Goal: Ask a question

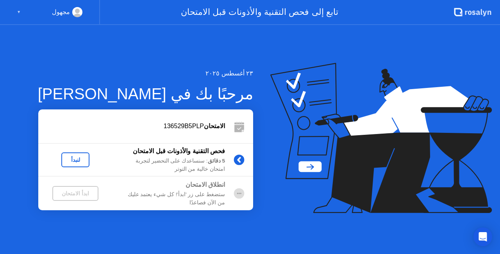
click at [73, 156] on div "لنبدأ" at bounding box center [75, 159] width 22 height 6
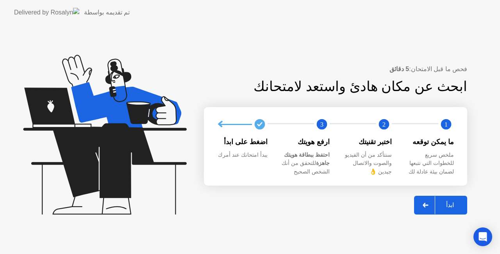
click at [424, 205] on app-svg at bounding box center [425, 205] width 6 height 5
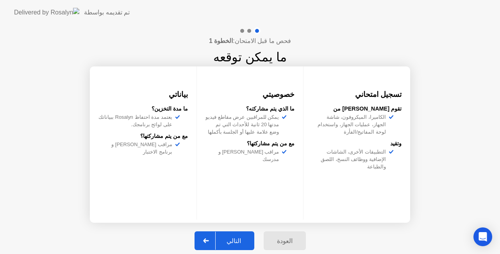
click at [210, 233] on div at bounding box center [206, 240] width 19 height 18
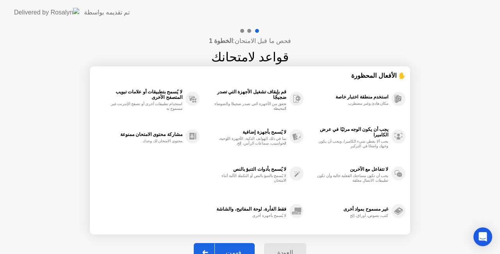
click at [211, 245] on div at bounding box center [205, 252] width 19 height 18
select select "**********"
select select "*******"
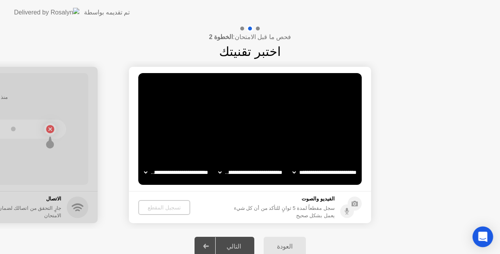
click at [485, 236] on icon "Open Intercom Messenger" at bounding box center [482, 236] width 9 height 10
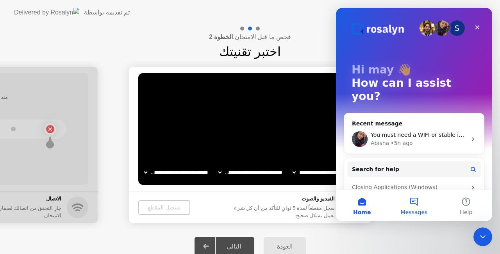
click at [416, 206] on button "Messages" at bounding box center [414, 205] width 52 height 31
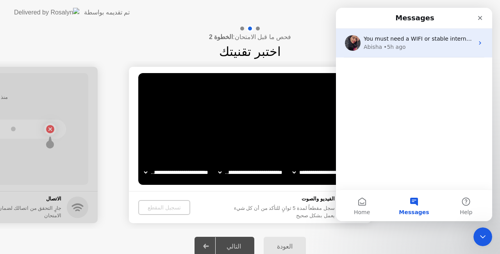
click at [402, 36] on span "You must need a WIFI or stable internet connection with at least 500kb/s ." at bounding box center [464, 39] width 202 height 6
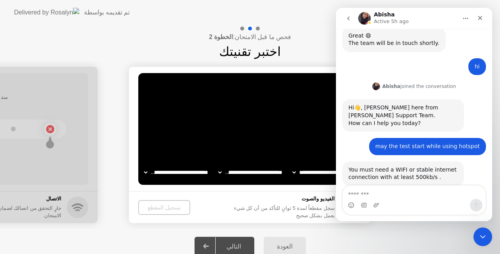
scroll to position [325, 0]
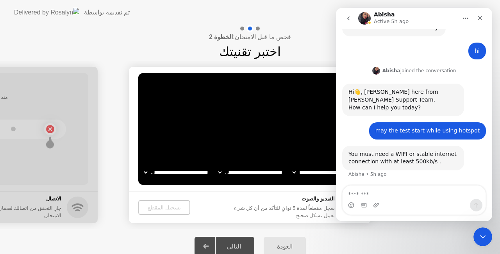
click at [410, 190] on textarea "Message…" at bounding box center [413, 191] width 143 height 13
type textarea "**********"
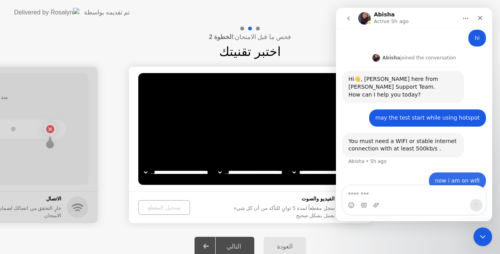
scroll to position [348, 0]
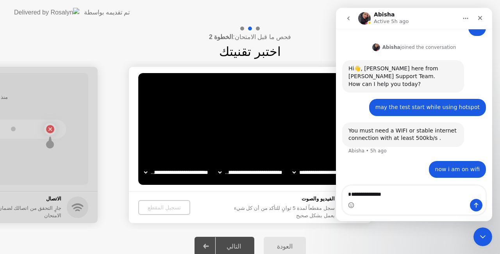
type textarea "**********"
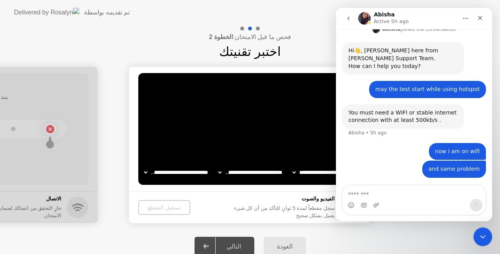
click at [470, 15] on button "Home" at bounding box center [465, 18] width 15 height 15
click at [480, 35] on div "[PERSON_NAME] joined the conversation 12:55 pm" at bounding box center [414, 30] width 144 height 12
click at [483, 12] on div "Close" at bounding box center [480, 18] width 14 height 14
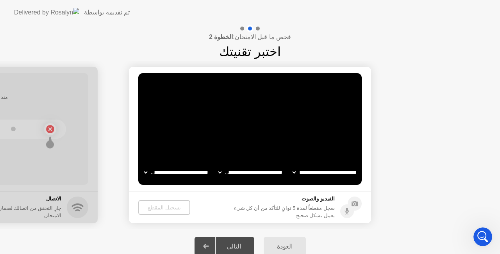
scroll to position [244, 0]
click at [487, 240] on div "Open Intercom Messenger" at bounding box center [481, 235] width 26 height 26
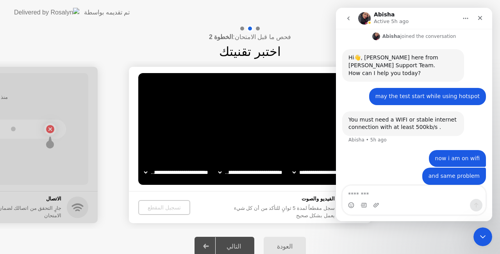
scroll to position [366, 0]
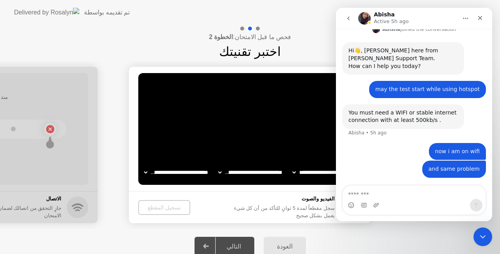
click at [346, 20] on icon "go back" at bounding box center [348, 18] width 6 height 6
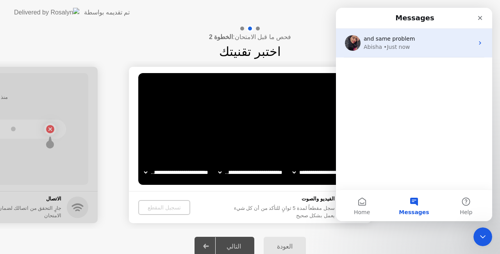
click at [482, 42] on div "and same problem [PERSON_NAME] • Just now" at bounding box center [414, 42] width 156 height 29
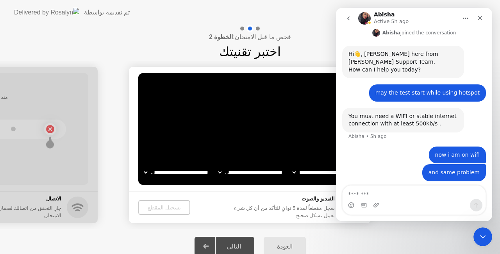
scroll to position [366, 0]
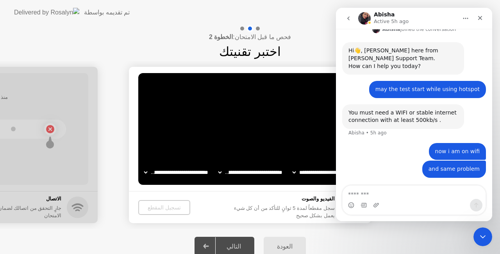
click at [470, 19] on button "Home" at bounding box center [465, 18] width 15 height 15
drag, startPoint x: 480, startPoint y: 16, endPoint x: 816, endPoint y: 24, distance: 335.7
click at [480, 16] on icon "Close" at bounding box center [480, 18] width 6 height 6
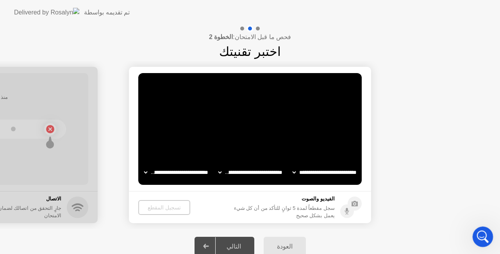
click at [482, 235] on icon "Open Intercom Messenger" at bounding box center [480, 235] width 5 height 6
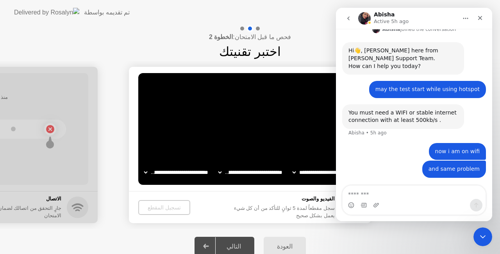
click at [352, 16] on button "go back" at bounding box center [348, 18] width 15 height 15
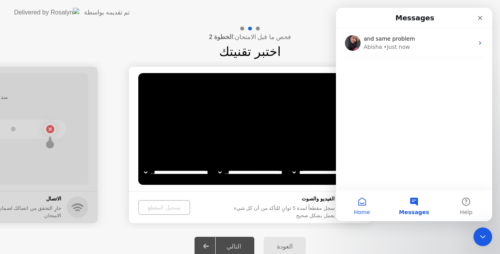
click at [368, 209] on span "Home" at bounding box center [362, 211] width 16 height 5
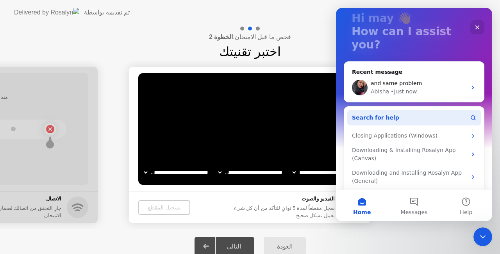
scroll to position [58, 0]
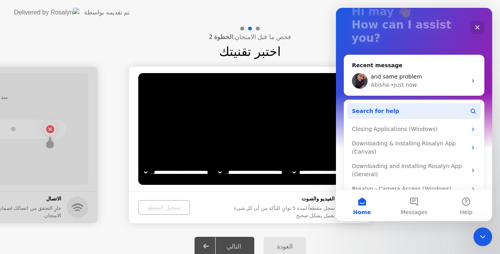
click at [405, 103] on button "Search for help" at bounding box center [413, 111] width 133 height 16
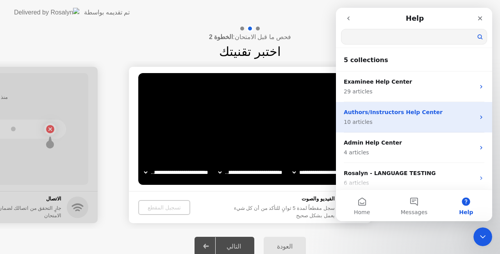
scroll to position [34, 0]
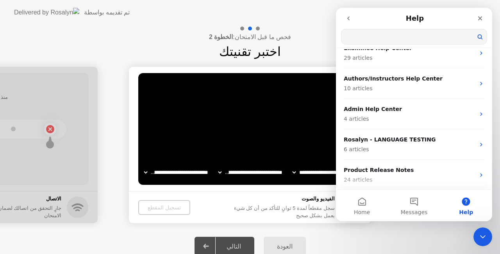
click at [402, 38] on input "Search for help" at bounding box center [413, 36] width 145 height 15
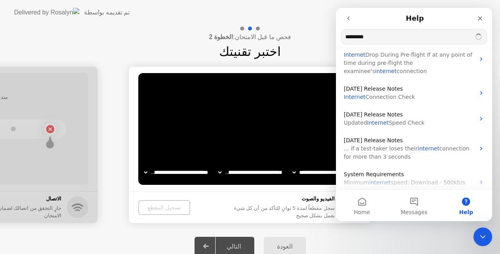
type input "********"
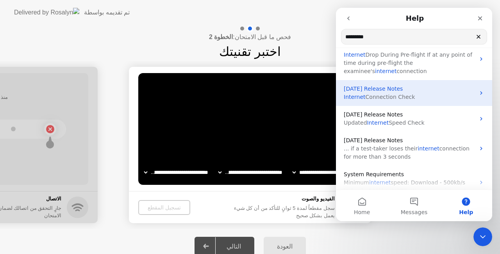
click at [398, 87] on span "[DATE] Release Notes" at bounding box center [372, 88] width 59 height 6
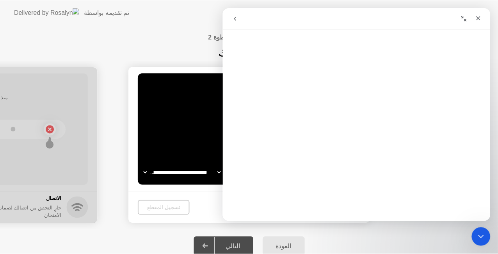
scroll to position [0, 0]
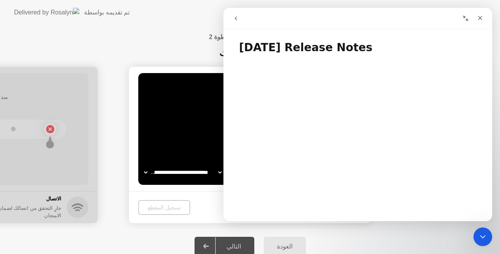
click at [466, 18] on icon "Collapse window" at bounding box center [465, 18] width 6 height 6
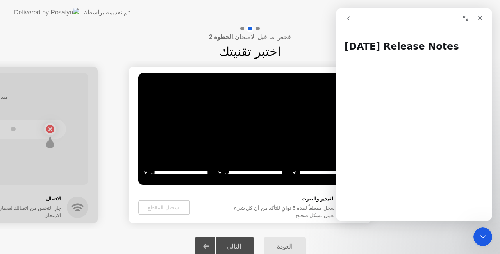
click at [350, 15] on icon "go back" at bounding box center [348, 18] width 6 height 6
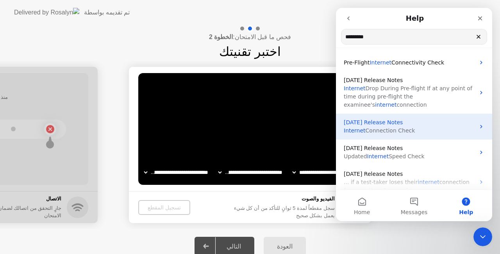
click at [433, 123] on p "[DATE] Release Notes" at bounding box center [408, 122] width 131 height 8
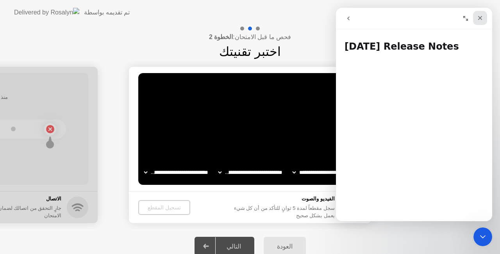
click at [483, 14] on div "Close" at bounding box center [480, 18] width 14 height 14
